Goal: Information Seeking & Learning: Learn about a topic

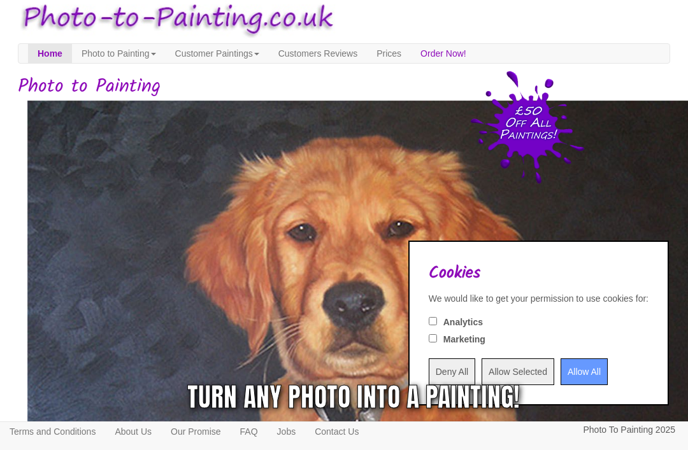
scroll to position [20, 0]
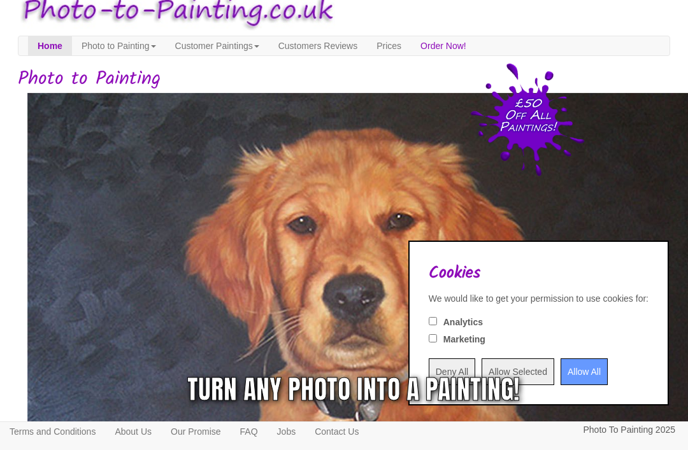
click at [565, 385] on input "Allow All" at bounding box center [583, 371] width 47 height 27
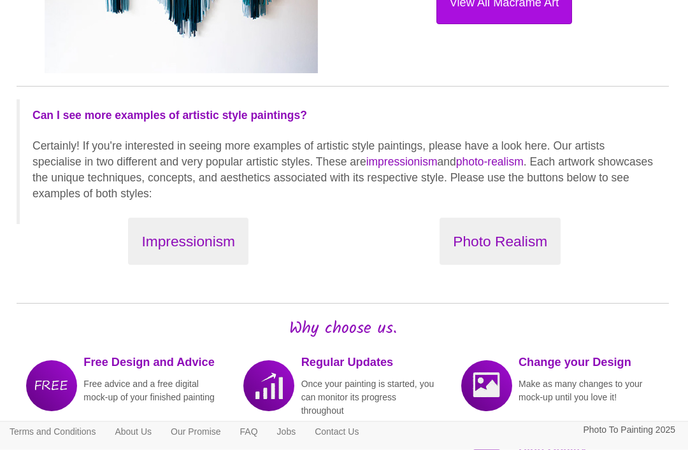
scroll to position [1448, 1]
click at [160, 231] on button "Impressionism" at bounding box center [188, 242] width 120 height 48
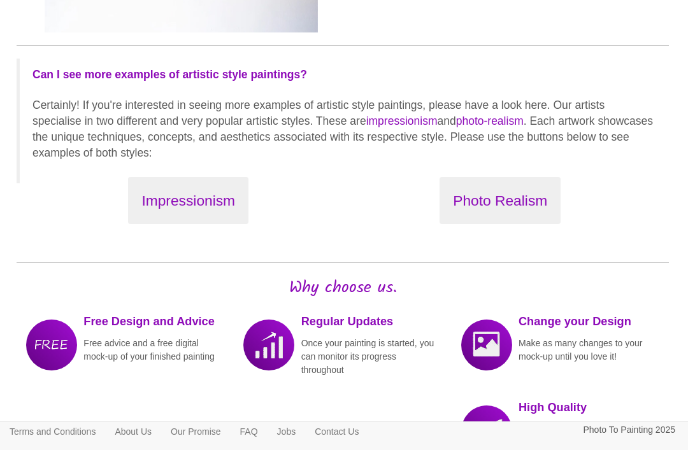
click at [519, 193] on button "Photo Realism" at bounding box center [499, 201] width 121 height 48
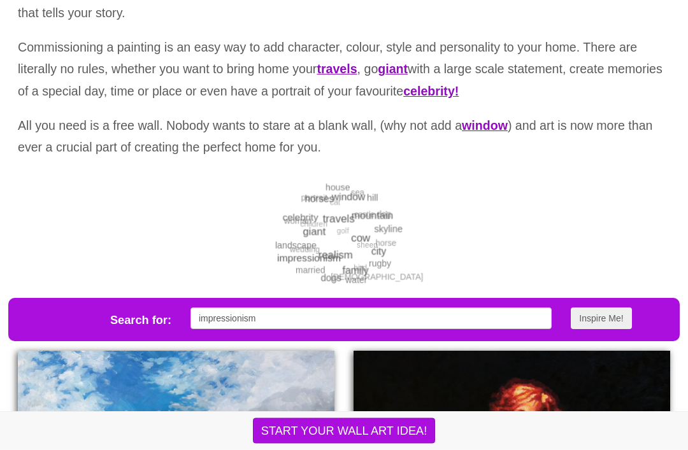
scroll to position [155, 0]
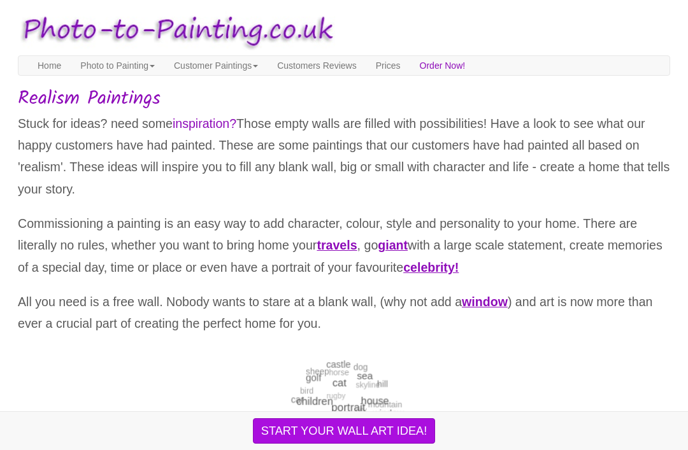
click at [208, 69] on link "Customer Paintings" at bounding box center [215, 65] width 103 height 19
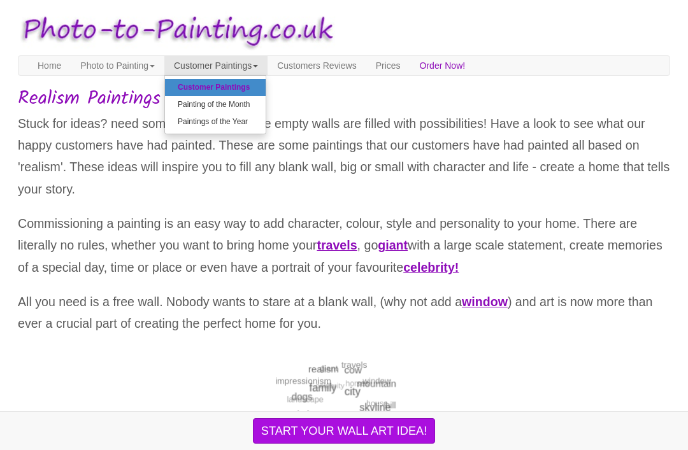
click at [193, 108] on link "Painting of the Month" at bounding box center [215, 104] width 101 height 17
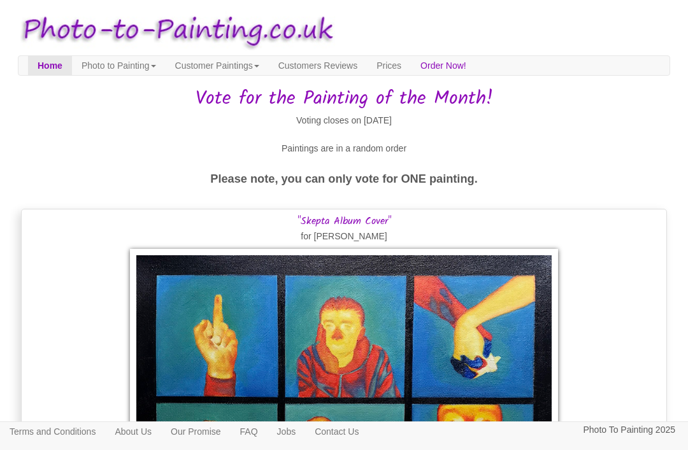
click at [118, 66] on link "Photo to Painting" at bounding box center [119, 65] width 94 height 19
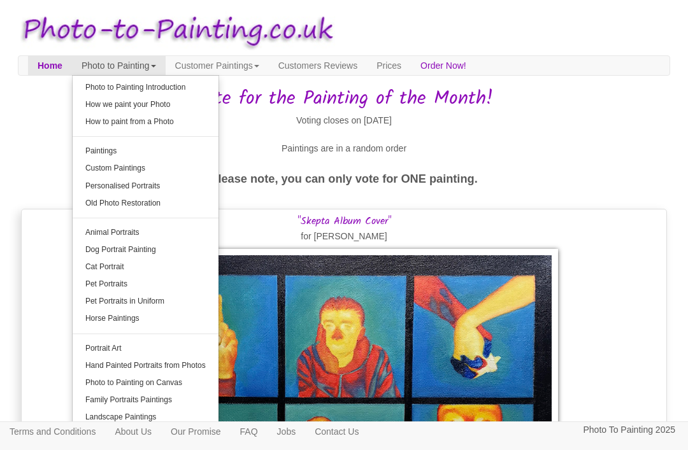
click at [99, 109] on link "How we paint your Photo" at bounding box center [146, 104] width 146 height 17
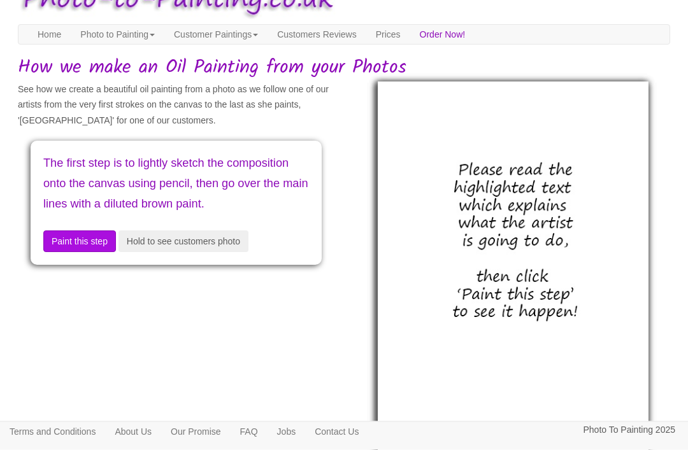
scroll to position [31, 0]
click at [157, 252] on button "Hold to see customers photo" at bounding box center [183, 241] width 130 height 22
click at [79, 252] on button "Paint this step" at bounding box center [79, 241] width 73 height 22
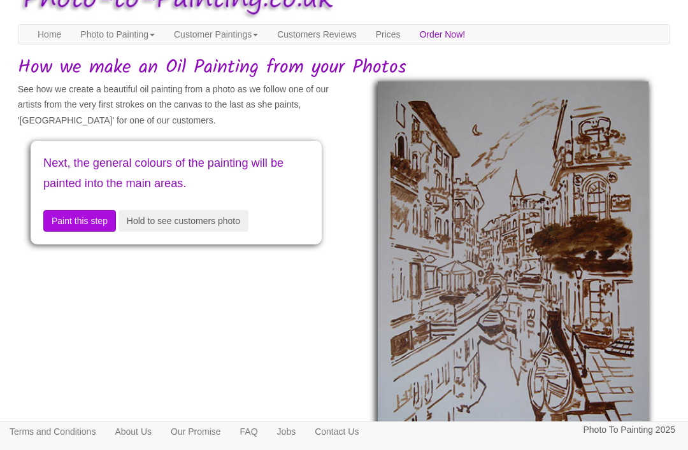
click at [74, 223] on button "Paint this step" at bounding box center [79, 221] width 73 height 22
click at [74, 222] on button "Paint this step" at bounding box center [79, 221] width 73 height 22
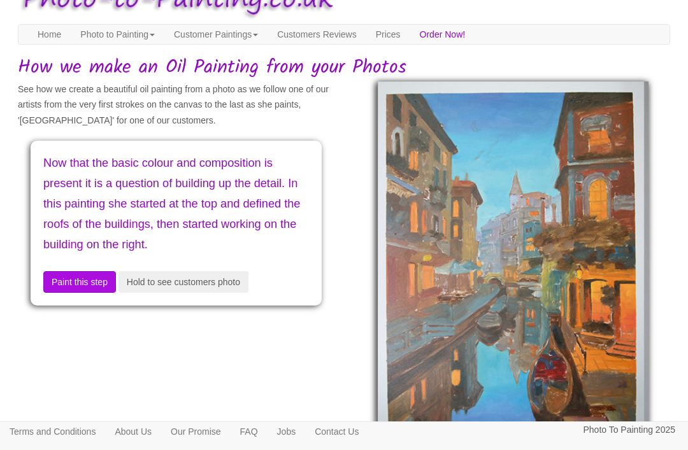
click at [74, 272] on button "Paint this step" at bounding box center [79, 282] width 73 height 22
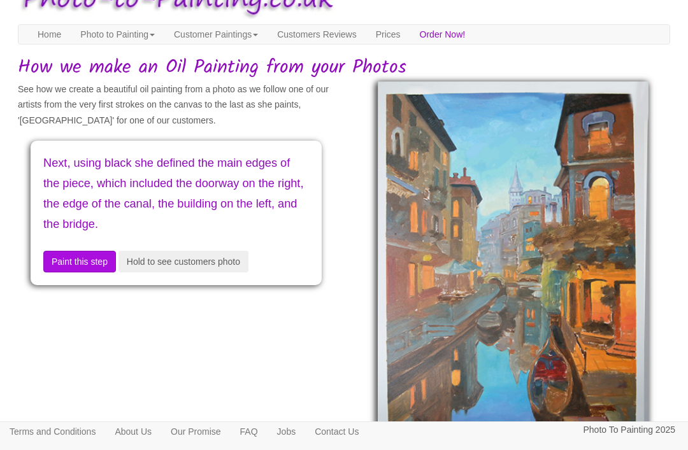
click at [74, 261] on button "Paint this step" at bounding box center [79, 262] width 73 height 22
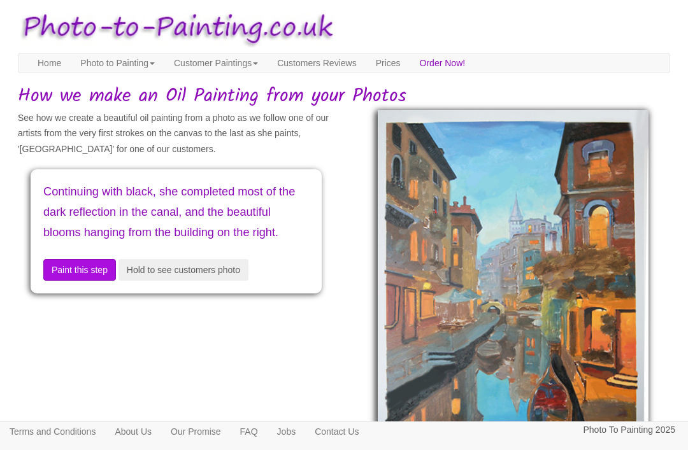
scroll to position [0, 0]
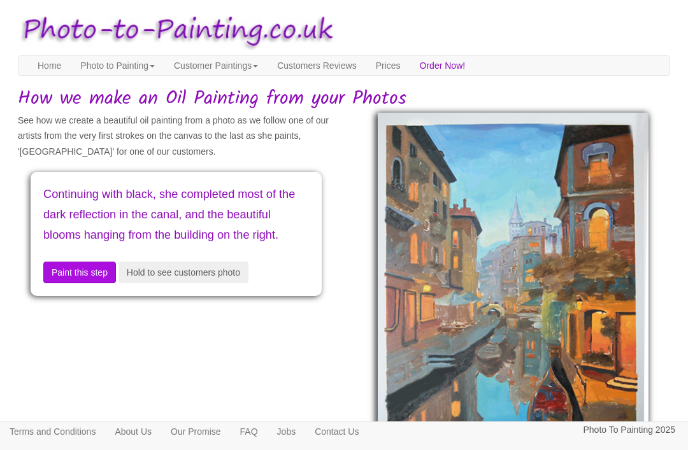
click at [410, 74] on link "Prices" at bounding box center [388, 65] width 44 height 19
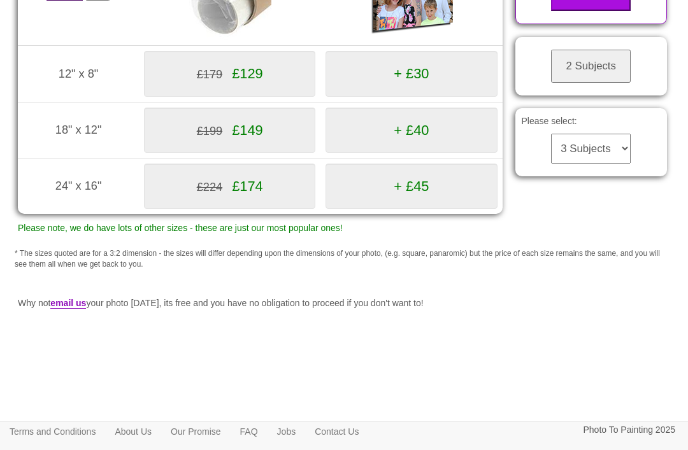
scroll to position [301, 0]
